Goal: Task Accomplishment & Management: Manage account settings

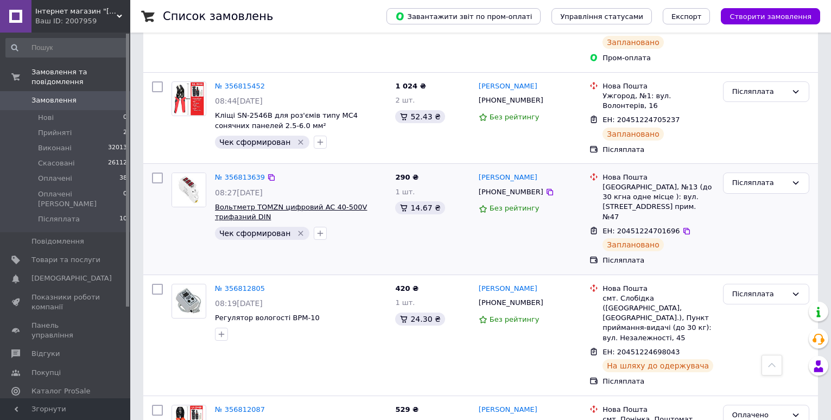
scroll to position [1140, 0]
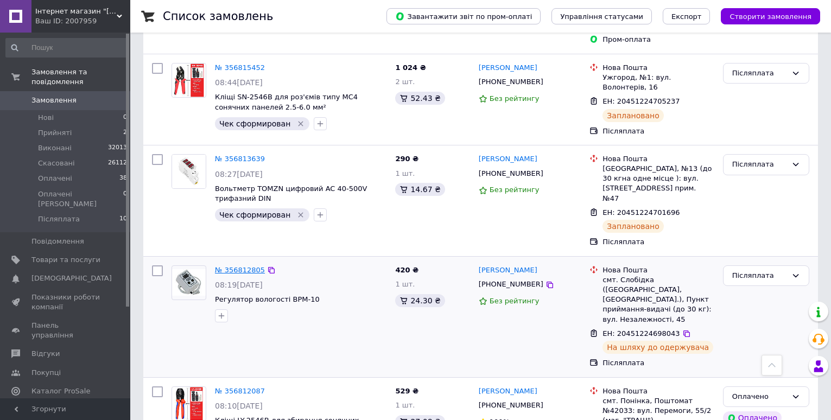
click at [245, 266] on link "№ 356812805" at bounding box center [240, 270] width 50 height 8
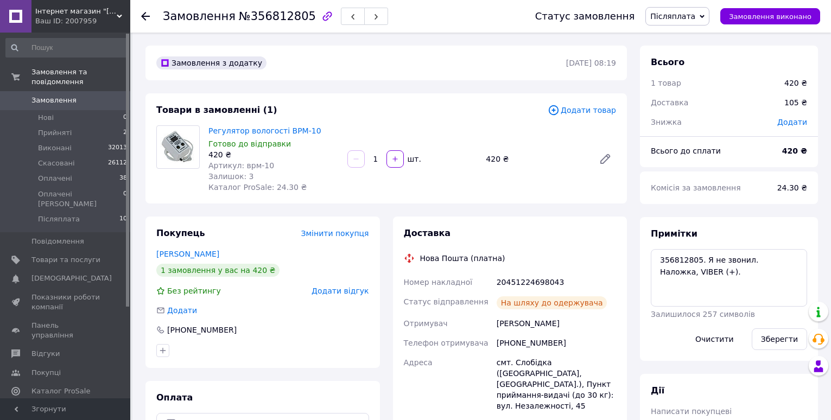
scroll to position [109, 0]
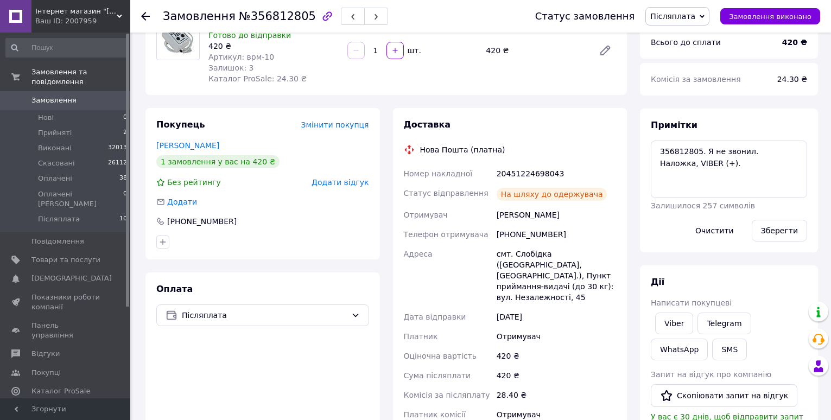
click at [538, 172] on div "20451224698043" at bounding box center [557, 174] width 124 height 20
copy div "20451224698043"
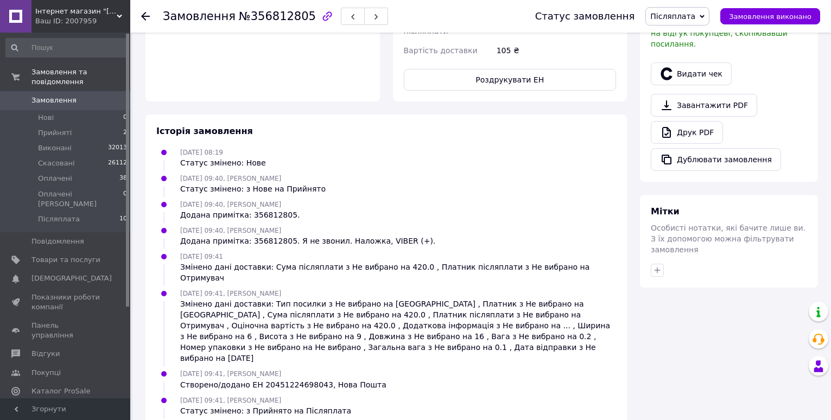
scroll to position [516, 0]
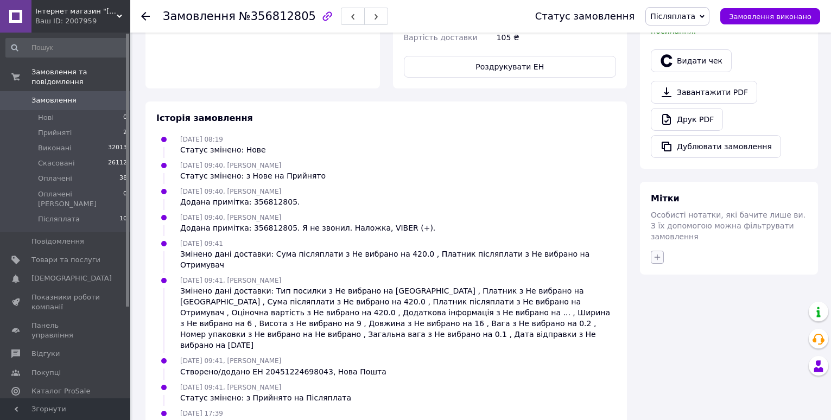
click at [661, 253] on icon "button" at bounding box center [657, 257] width 9 height 9
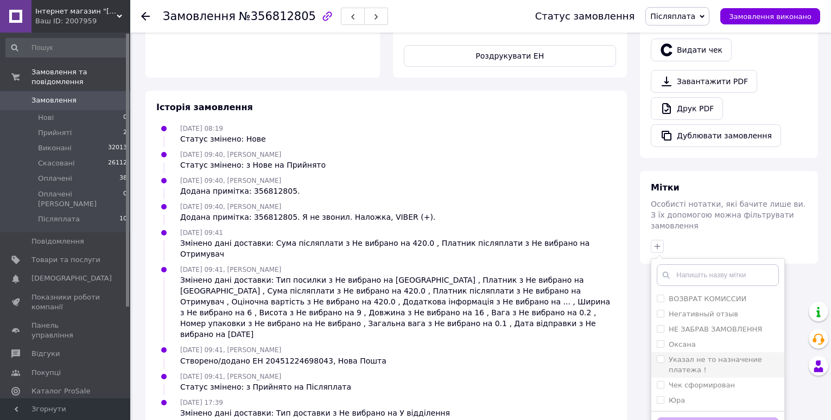
scroll to position [530, 0]
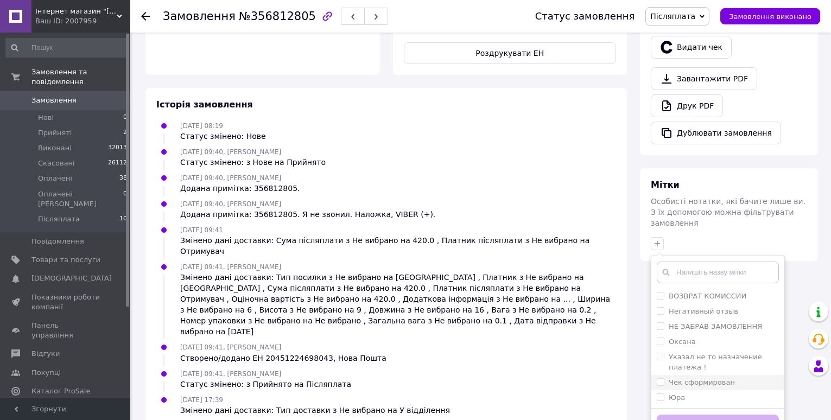
click at [657, 378] on input "Чек сформирован" at bounding box center [660, 381] width 7 height 7
checkbox input "true"
click at [710, 415] on button "Додати мітку" at bounding box center [718, 425] width 122 height 21
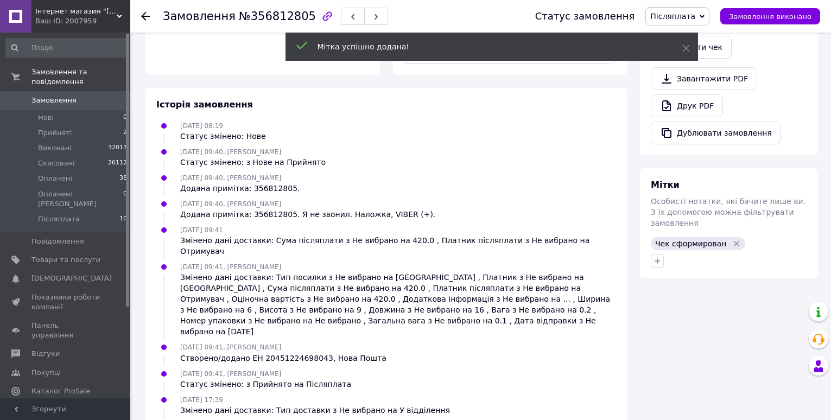
click at [142, 17] on use at bounding box center [145, 16] width 9 height 9
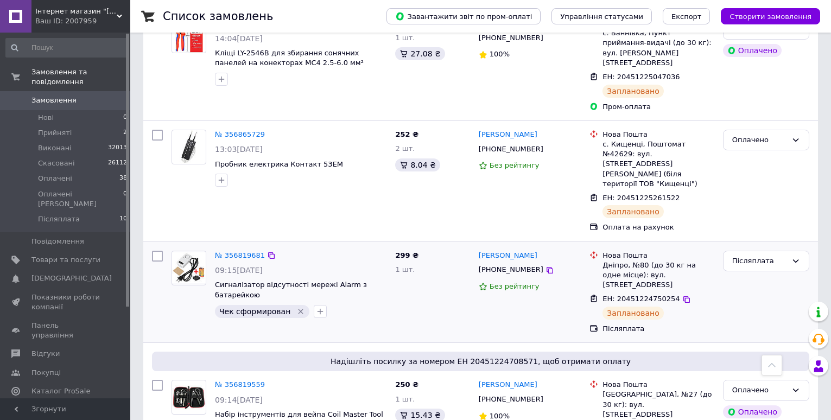
scroll to position [514, 0]
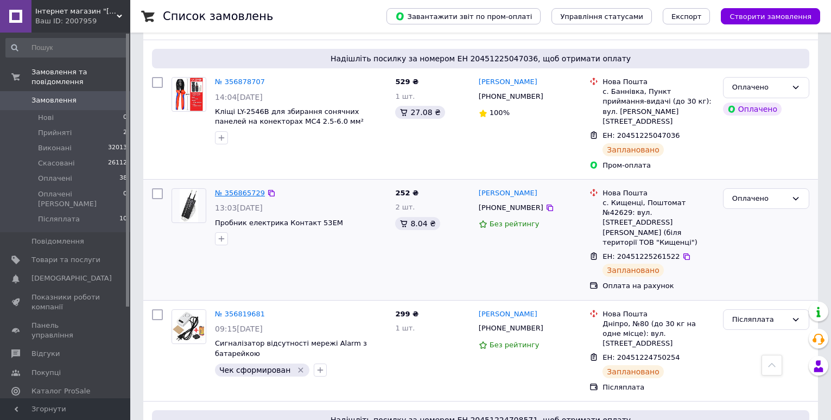
click at [243, 189] on link "№ 356865729" at bounding box center [240, 193] width 50 height 8
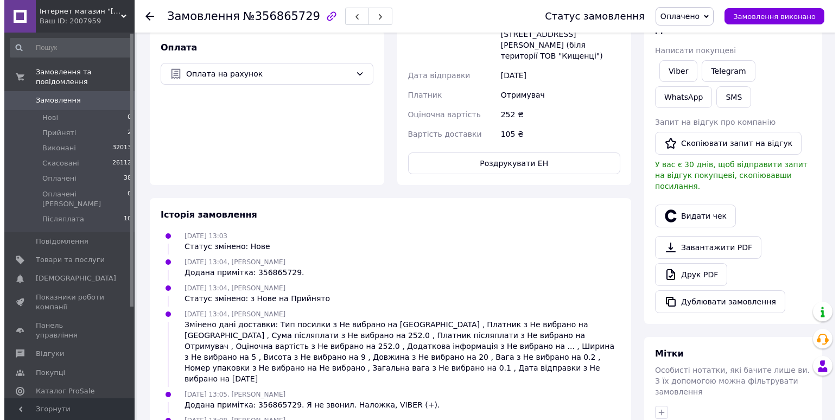
scroll to position [380, 0]
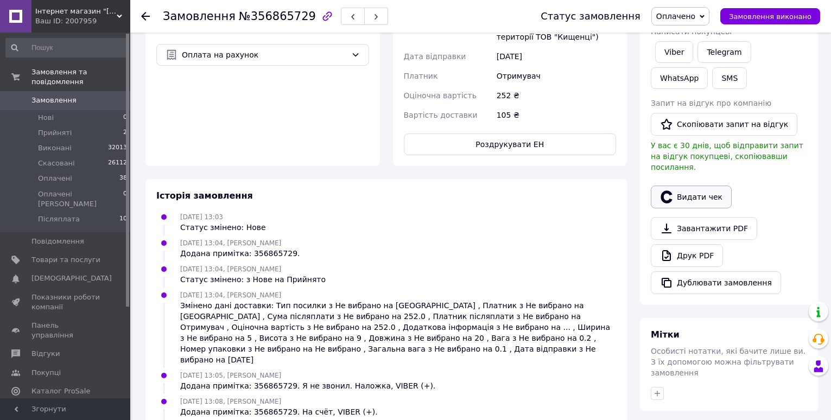
click at [679, 186] on button "Видати чек" at bounding box center [691, 197] width 81 height 23
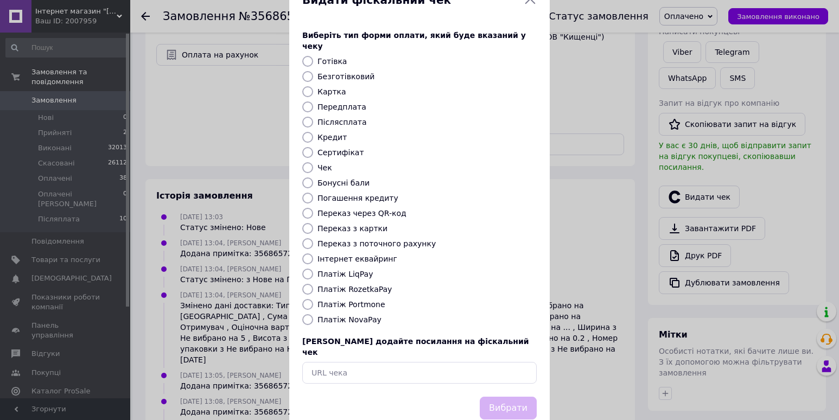
scroll to position [46, 0]
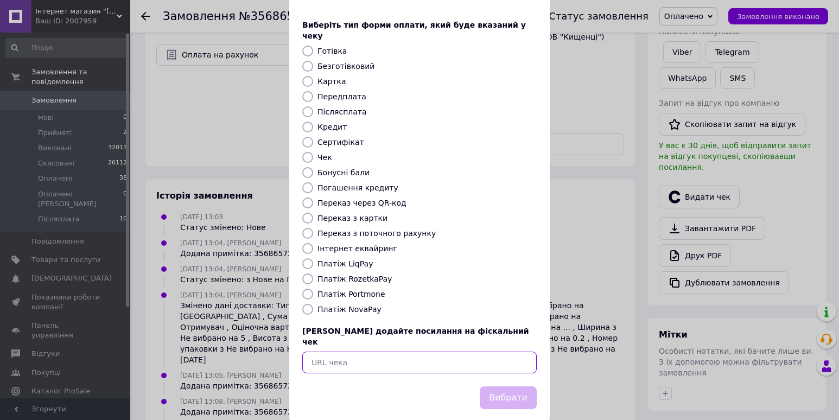
paste input "https://check.checkbox.ua/e66beee3-fd24-46ed-bf2a-63b4b8a3e852"
type input "https://check.checkbox.ua/e66beee3-fd24-46ed-bf2a-63b4b8a3e852"
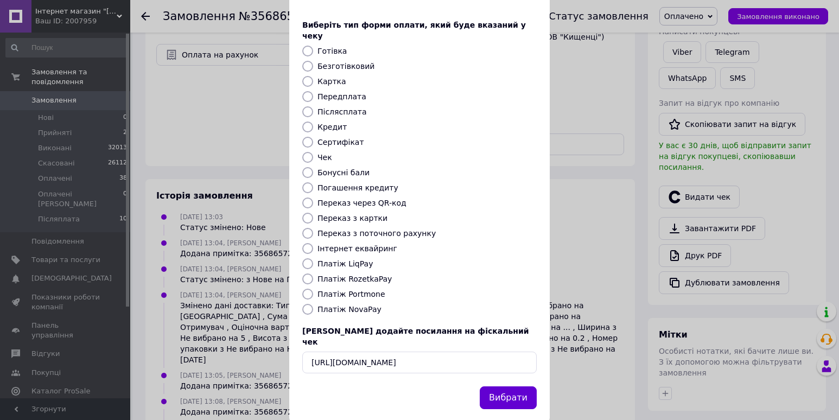
click at [497, 387] on button "Вибрати" at bounding box center [508, 398] width 57 height 23
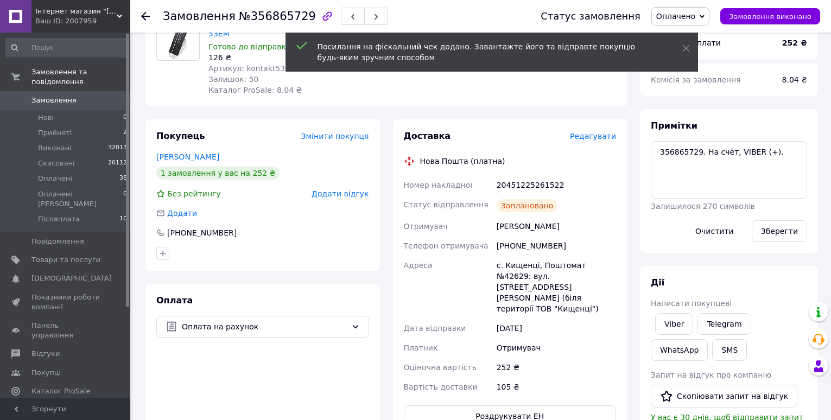
scroll to position [0, 0]
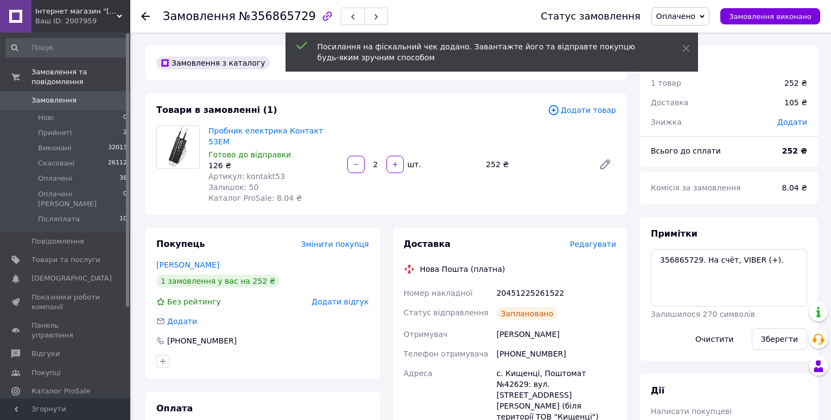
click at [146, 16] on use at bounding box center [145, 16] width 9 height 9
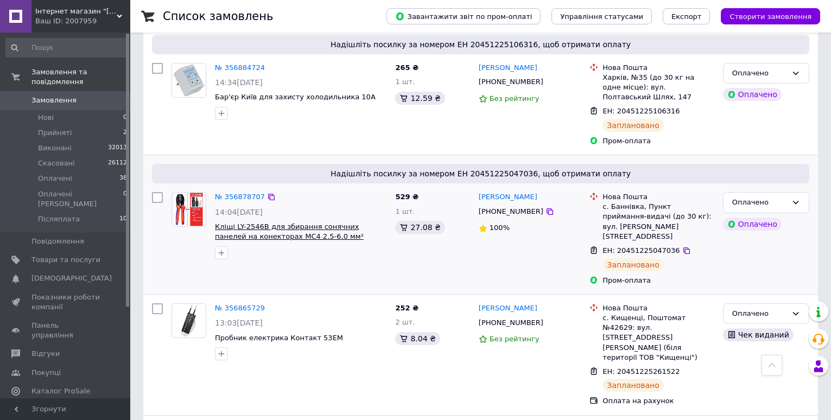
scroll to position [380, 0]
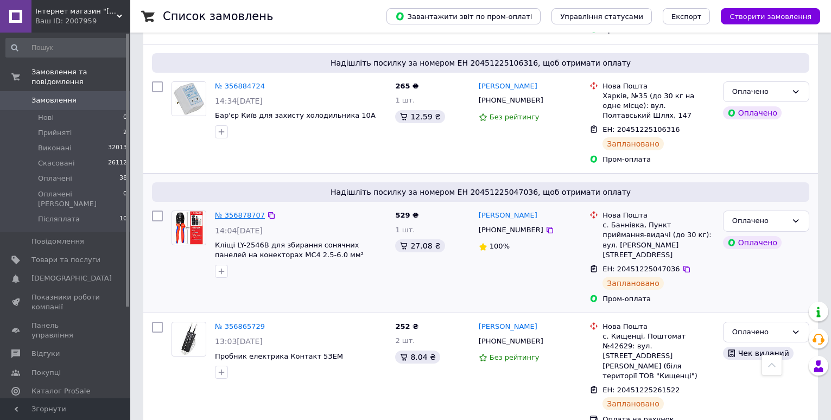
click at [232, 211] on link "№ 356878707" at bounding box center [240, 215] width 50 height 8
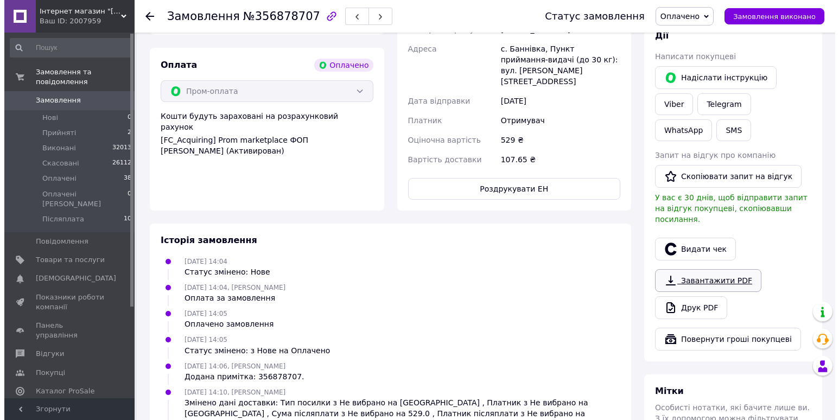
scroll to position [380, 0]
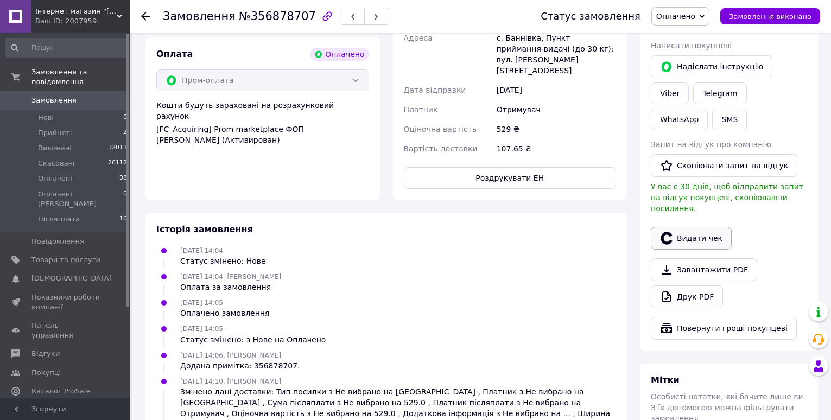
click at [704, 227] on button "Видати чек" at bounding box center [691, 238] width 81 height 23
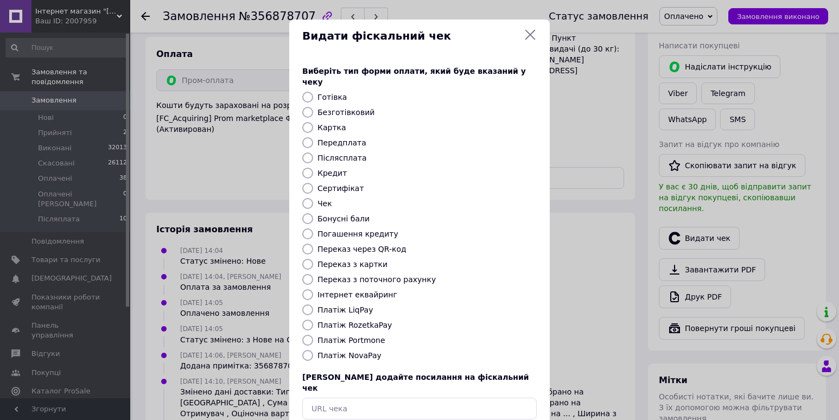
scroll to position [46, 0]
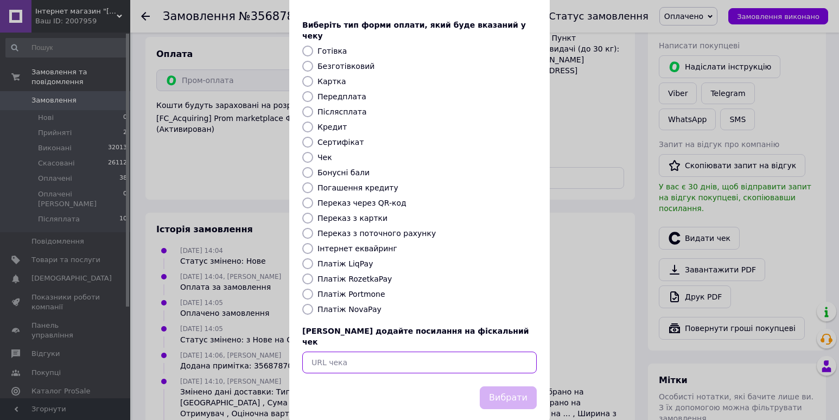
paste input "https://check.checkbox.ua/920222c2-8702-4b89-adb5-acadb40f72f0"
type input "https://check.checkbox.ua/920222c2-8702-4b89-adb5-acadb40f72f0"
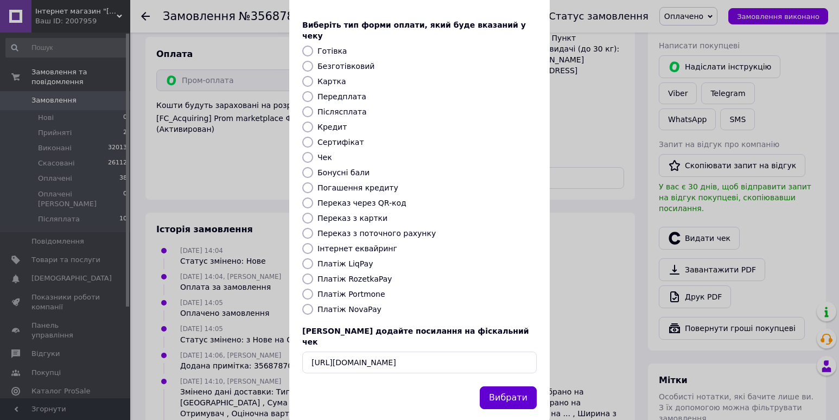
click at [498, 387] on button "Вибрати" at bounding box center [508, 398] width 57 height 23
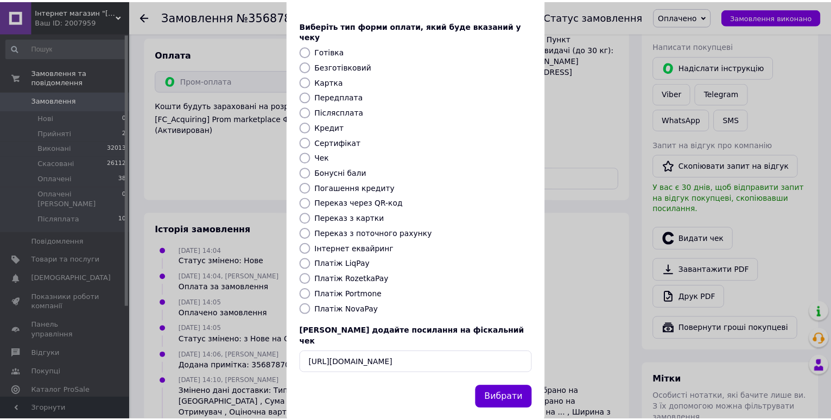
scroll to position [0, 0]
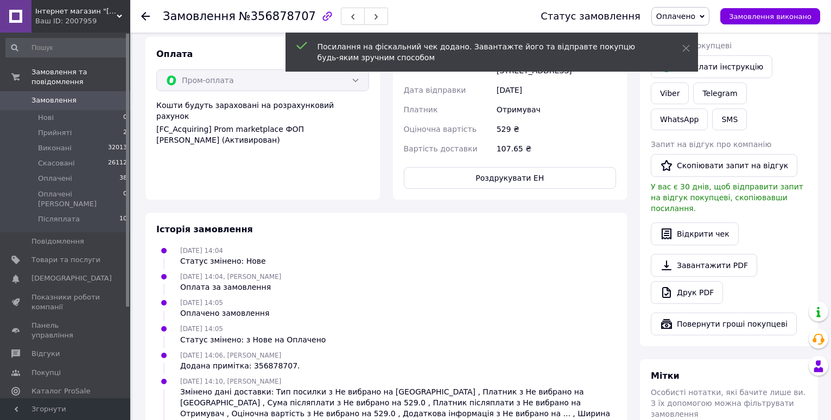
click at [143, 17] on use at bounding box center [145, 16] width 9 height 9
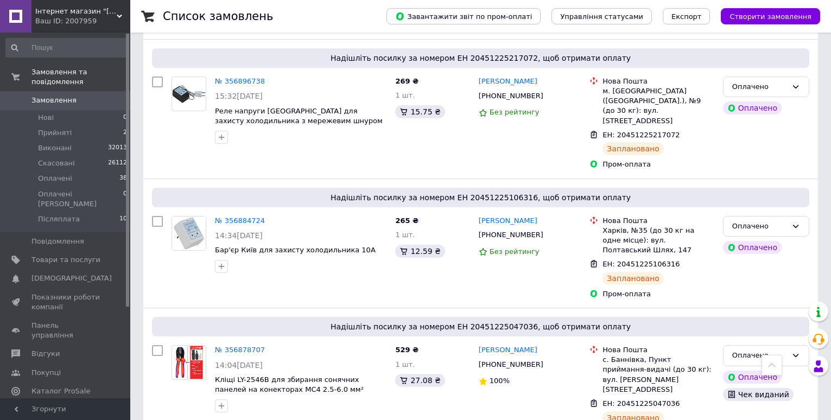
scroll to position [271, 0]
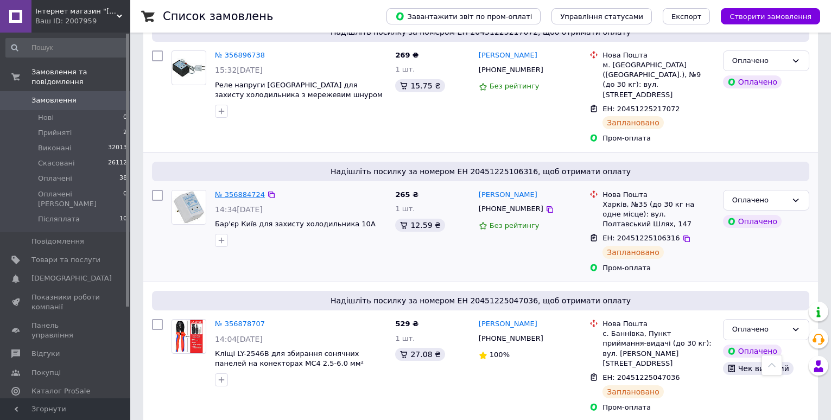
click at [238, 191] on link "№ 356884724" at bounding box center [240, 195] width 50 height 8
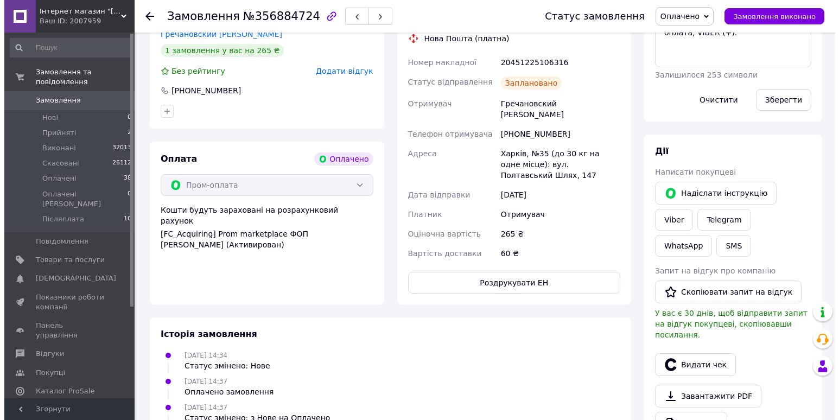
scroll to position [271, 0]
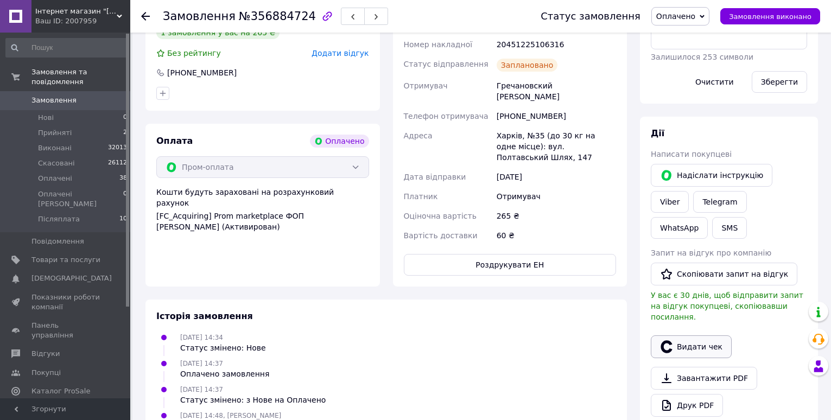
click at [692, 336] on button "Видати чек" at bounding box center [691, 347] width 81 height 23
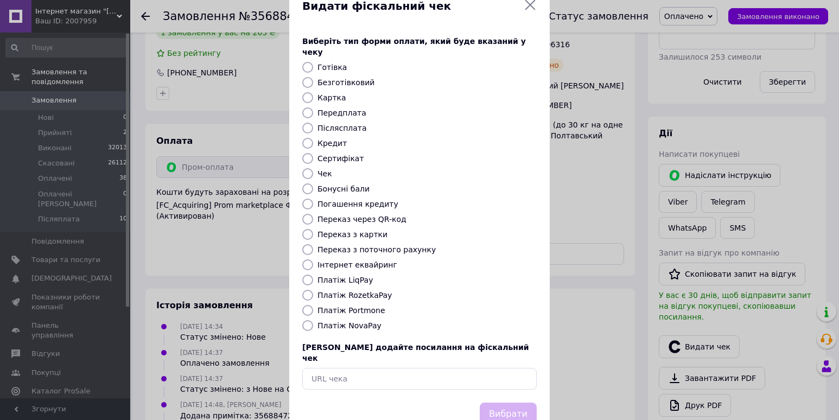
scroll to position [46, 0]
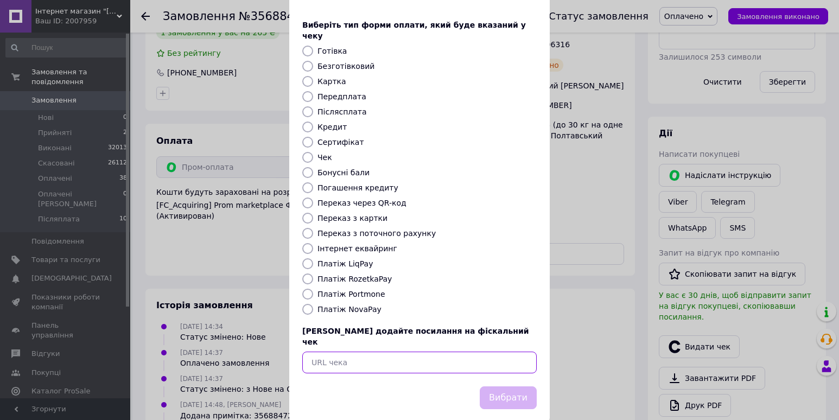
paste input "https://check.checkbox.ua/b6783703-dcff-4e46-8f84-357cffa47c0e"
type input "https://check.checkbox.ua/b6783703-dcff-4e46-8f84-357cffa47c0e"
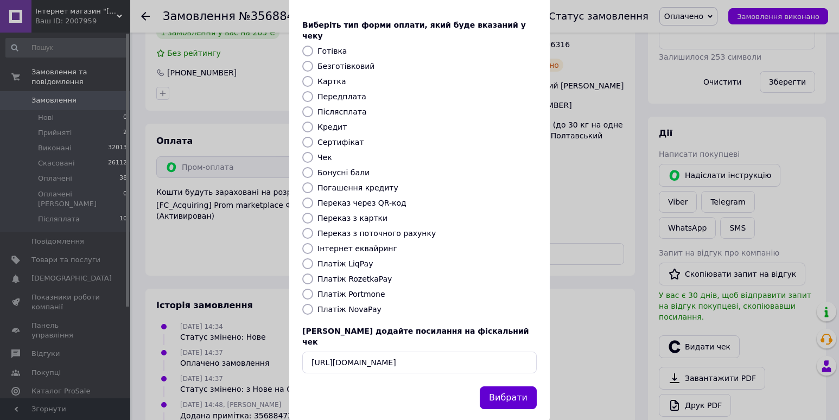
click at [507, 387] on button "Вибрати" at bounding box center [508, 398] width 57 height 23
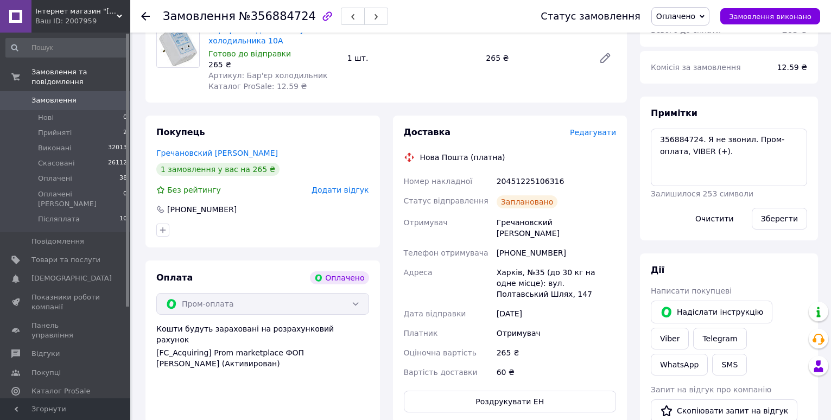
scroll to position [0, 0]
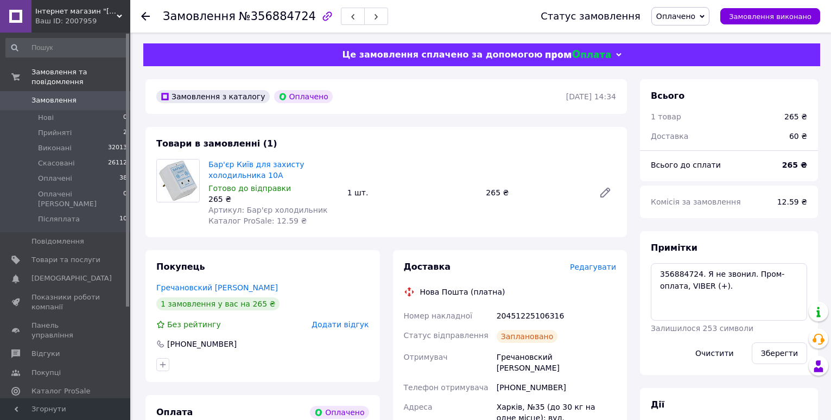
click at [147, 13] on icon at bounding box center [145, 16] width 9 height 9
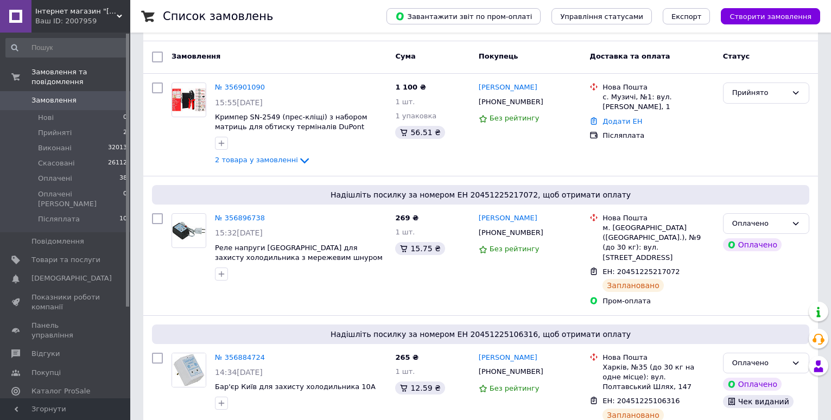
scroll to position [163, 0]
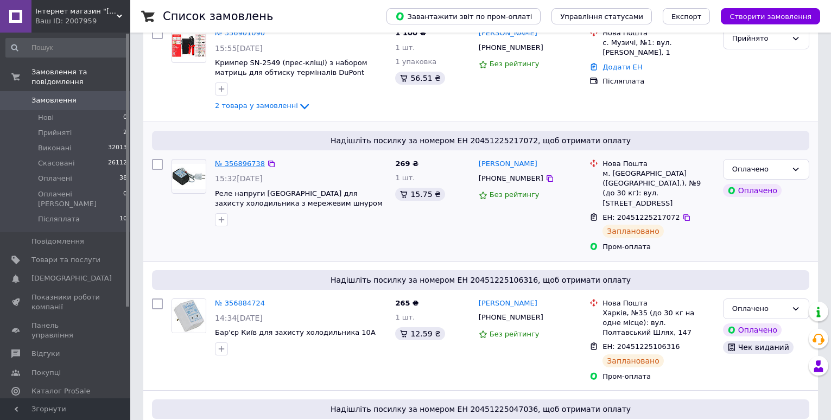
click at [246, 160] on link "№ 356896738" at bounding box center [240, 164] width 50 height 8
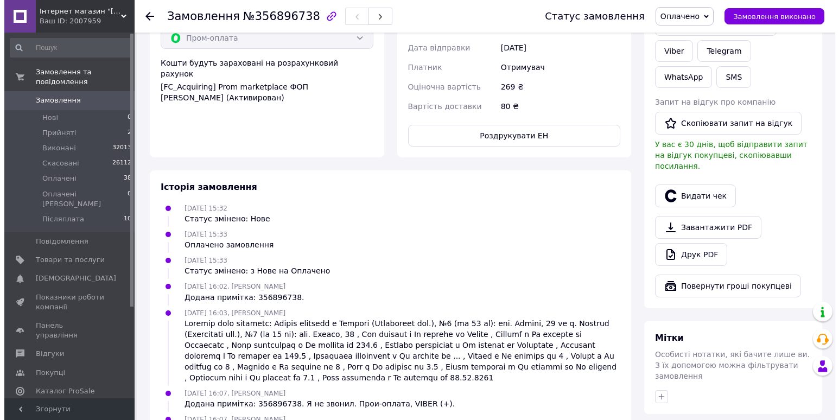
scroll to position [428, 0]
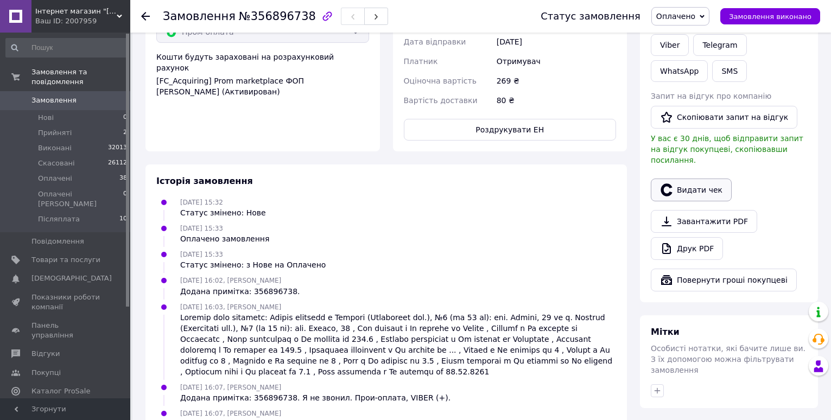
click at [689, 179] on button "Видати чек" at bounding box center [691, 190] width 81 height 23
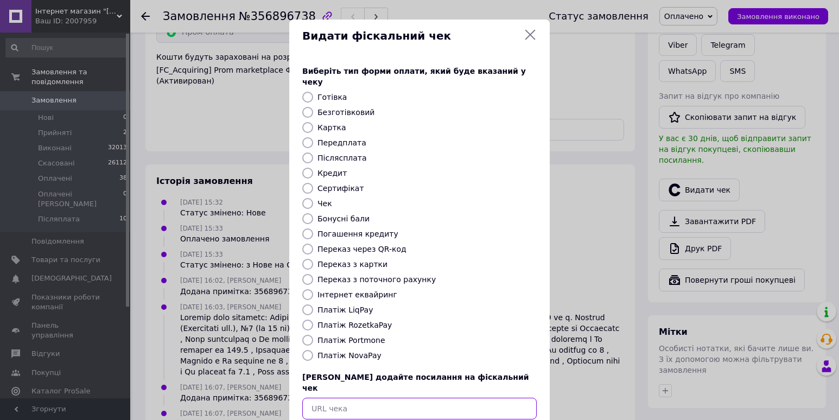
paste input "https://check.checkbox.ua/17145e61-3a5e-44e7-9641-1e65f697875e"
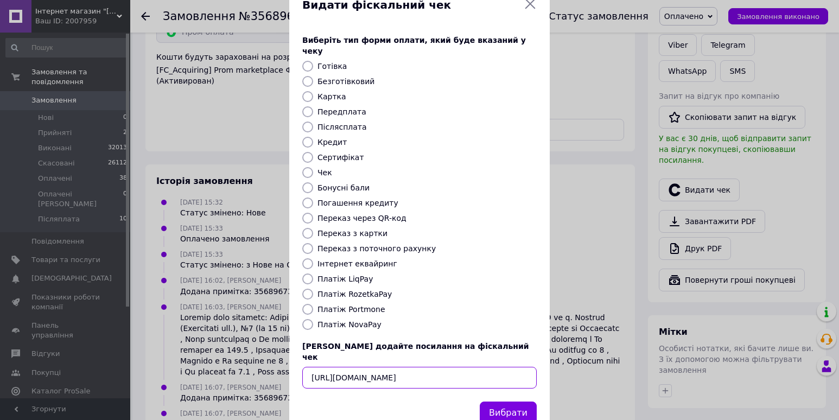
scroll to position [46, 0]
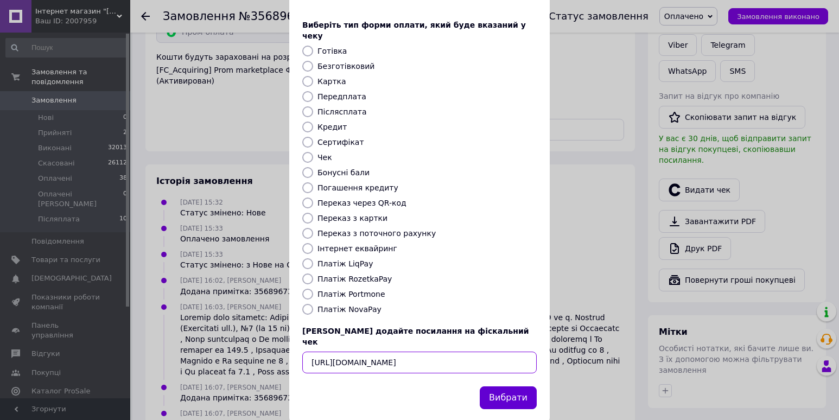
type input "https://check.checkbox.ua/17145e61-3a5e-44e7-9641-1e65f697875e"
click at [505, 387] on button "Вибрати" at bounding box center [508, 398] width 57 height 23
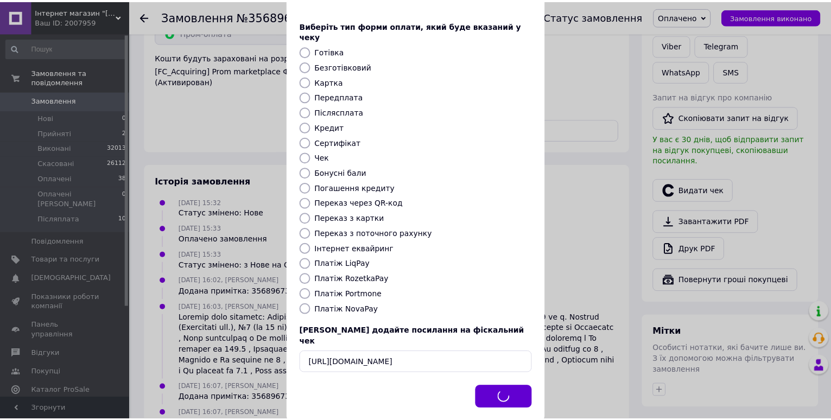
scroll to position [0, 0]
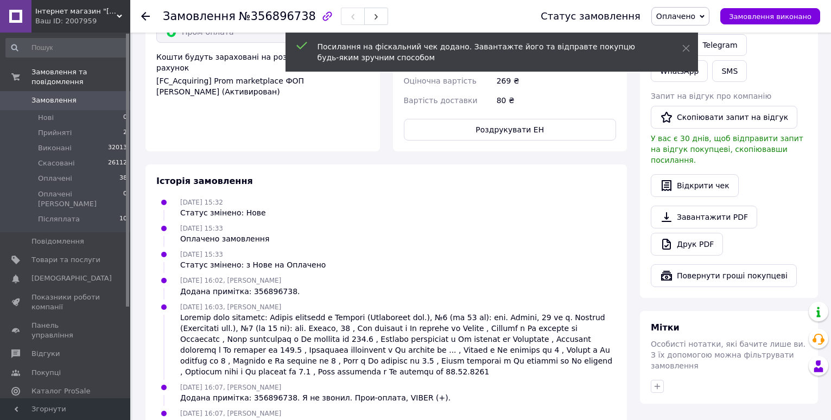
click at [145, 18] on icon at bounding box center [145, 16] width 9 height 9
